Goal: Transaction & Acquisition: Purchase product/service

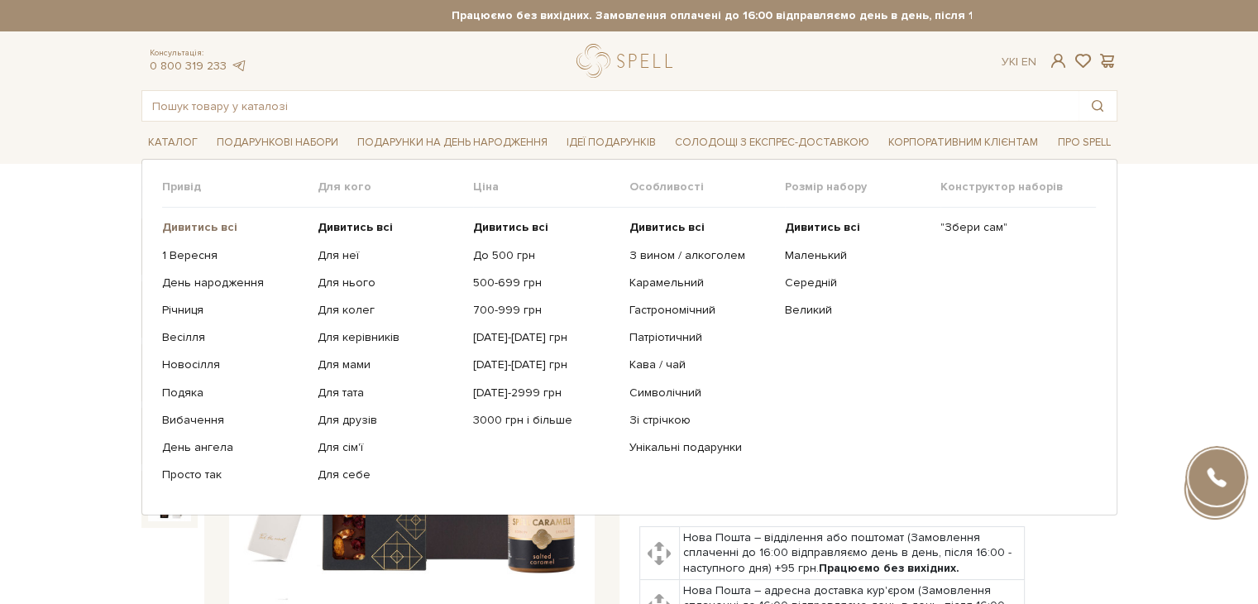
click at [211, 229] on b "Дивитись всі" at bounding box center [199, 227] width 75 height 14
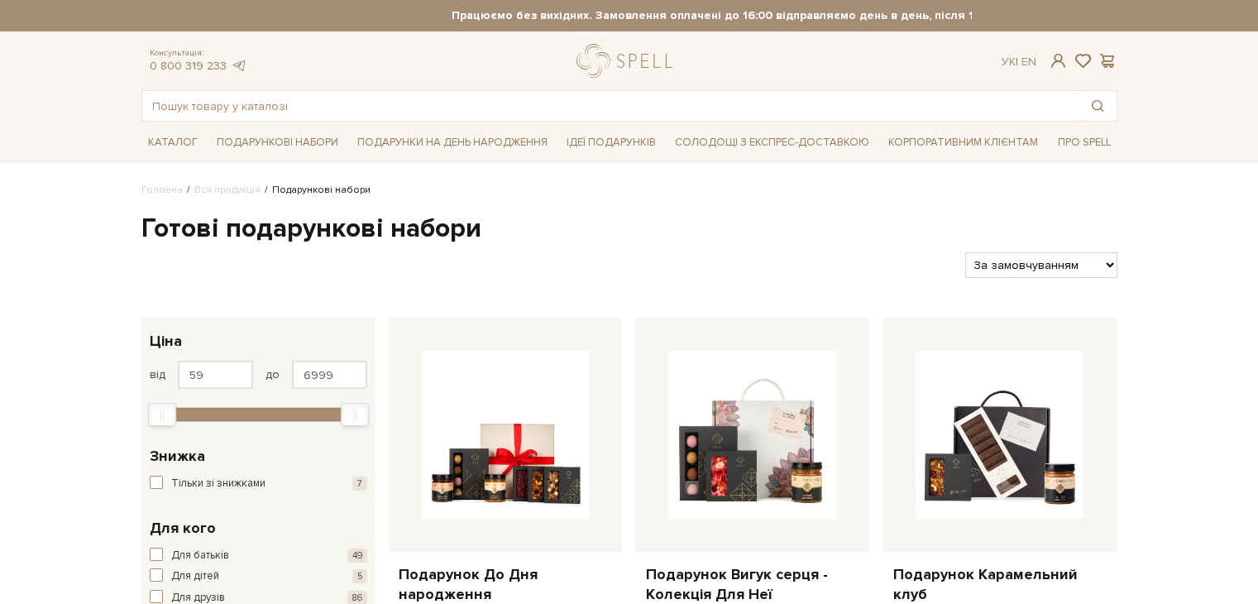
click at [1046, 262] on select "За замовчуванням За Ціною (зростання) За Ціною (зменшення) Новинки За популярні…" at bounding box center [1040, 265] width 151 height 26
select select "https://spellchocolate.com/our-productions/podarunkovi-box/?sort=p.price&order=…"
click at [965, 252] on select "За замовчуванням За Ціною (зростання) За Ціною (зменшення) Новинки За популярні…" at bounding box center [1040, 265] width 151 height 26
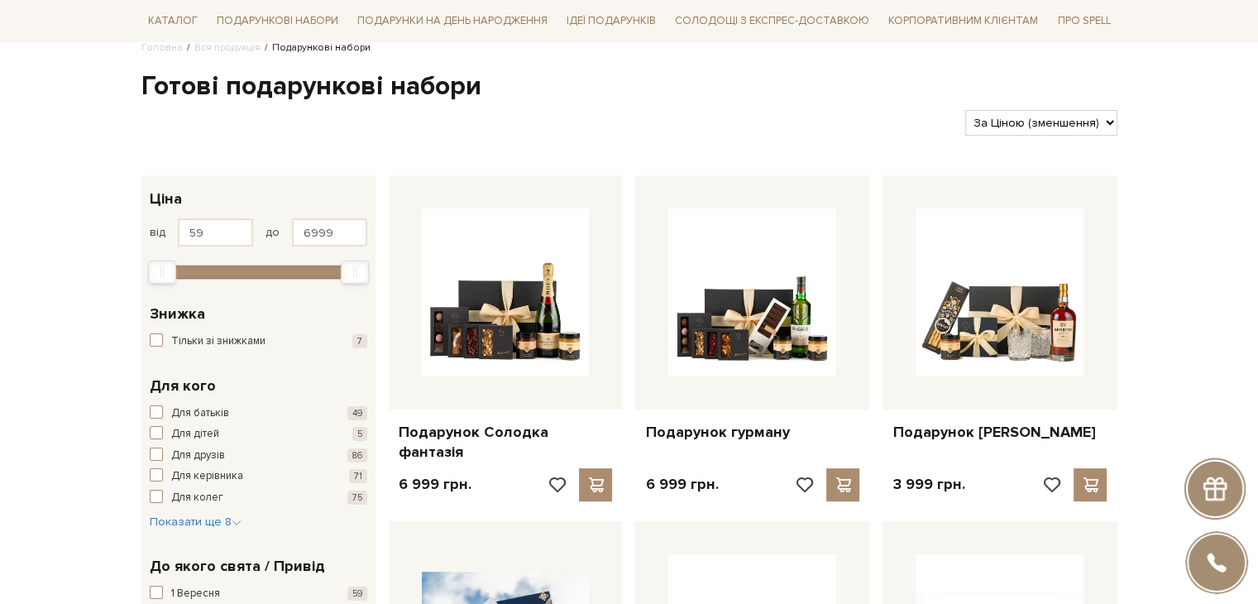
scroll to position [165, 0]
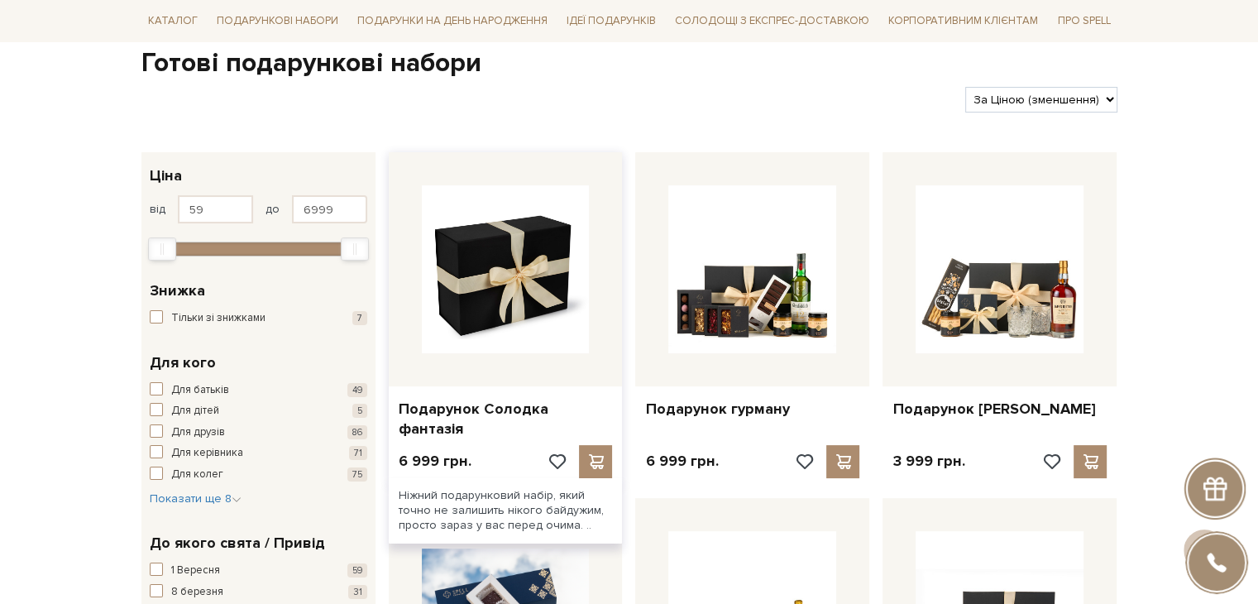
click at [535, 251] on img at bounding box center [506, 269] width 168 height 168
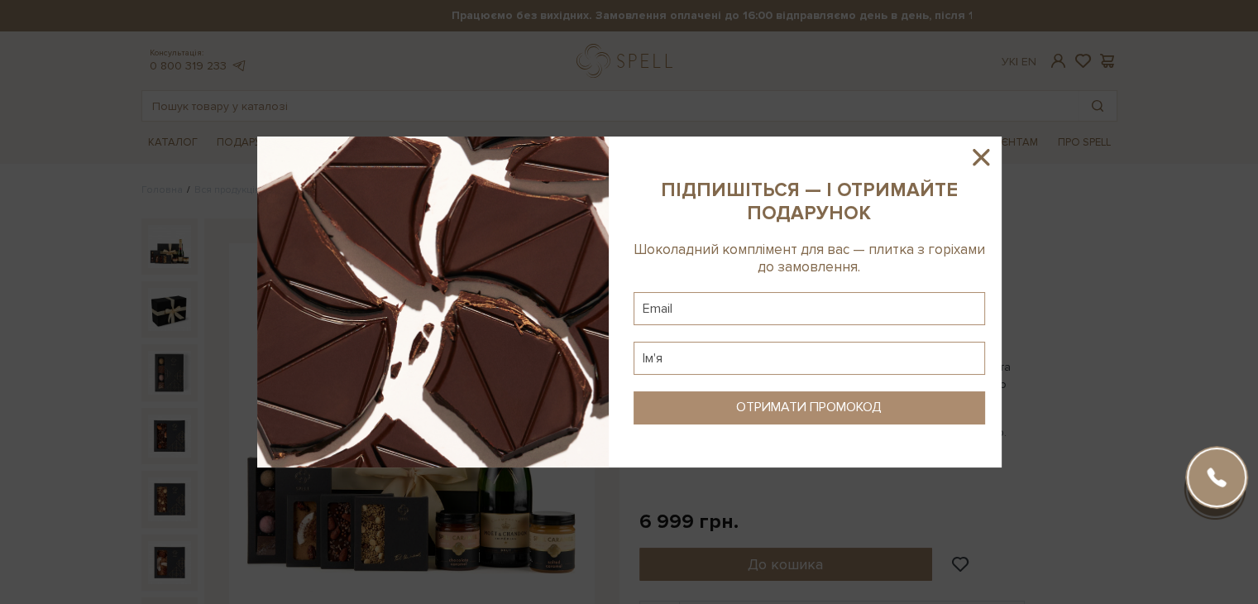
click at [983, 158] on icon at bounding box center [981, 157] width 17 height 17
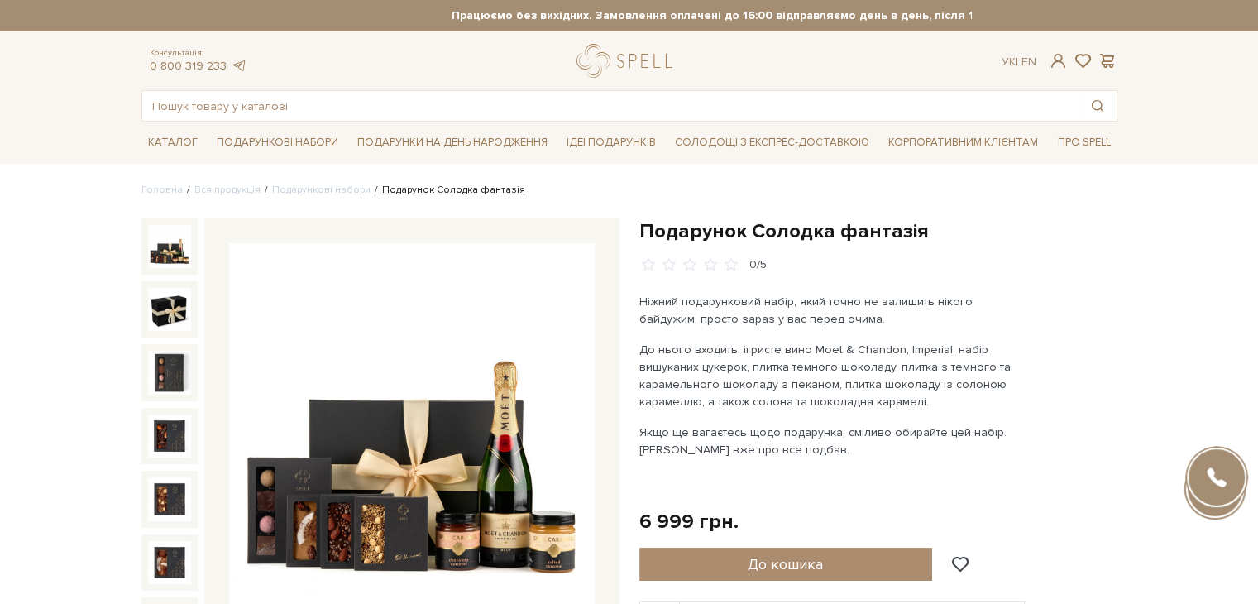
click at [1160, 132] on div "Каталог Всі солодощі Дивитись всі Новинки Бестселери Набори SALE Білий" at bounding box center [629, 142] width 1258 height 41
drag, startPoint x: 406, startPoint y: 103, endPoint x: 414, endPoint y: 93, distance: 13.1
click at [407, 100] on input "text" at bounding box center [610, 106] width 936 height 30
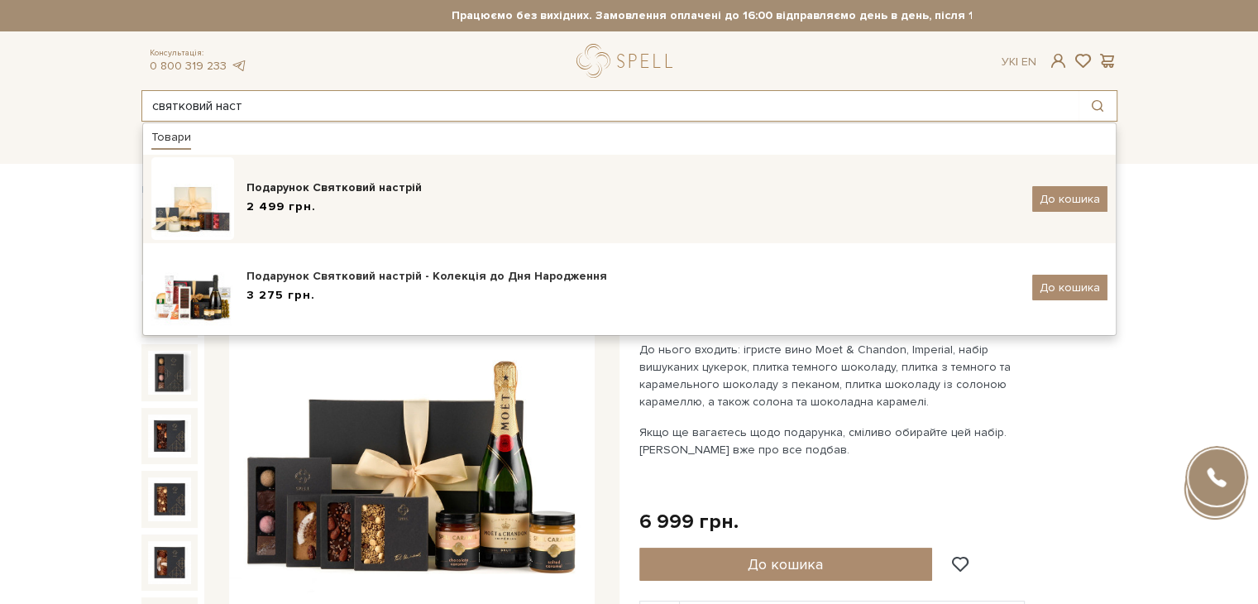
type input "святковий наст"
click at [418, 189] on div "Подарунок Святковий настрій" at bounding box center [632, 187] width 773 height 17
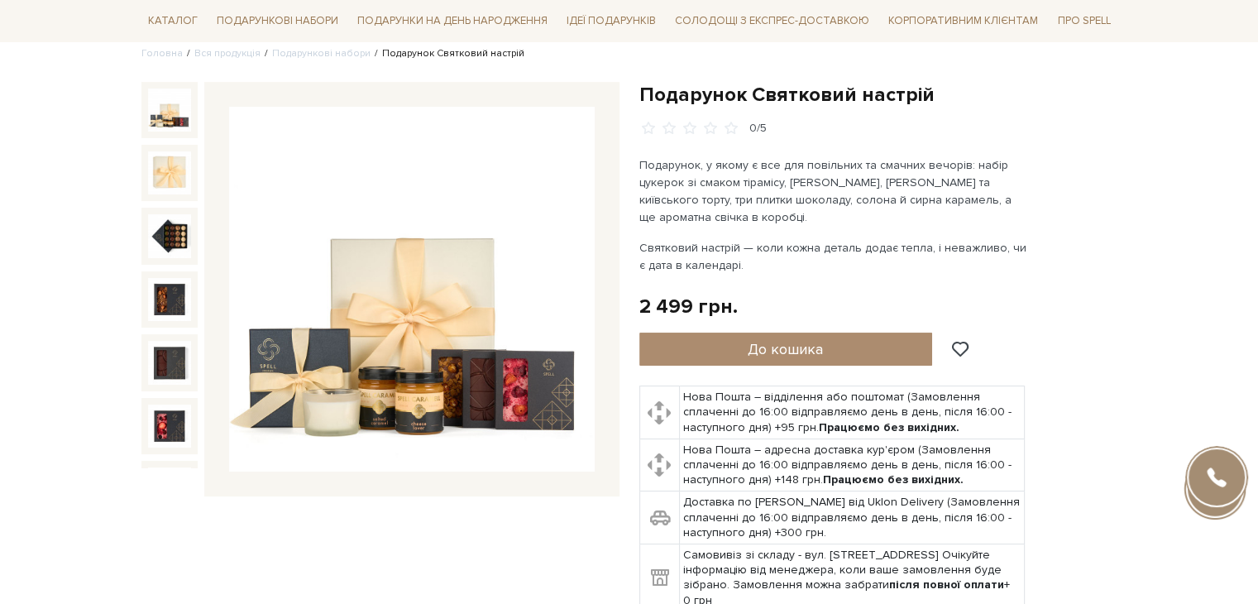
scroll to position [165, 0]
